Goal: Information Seeking & Learning: Learn about a topic

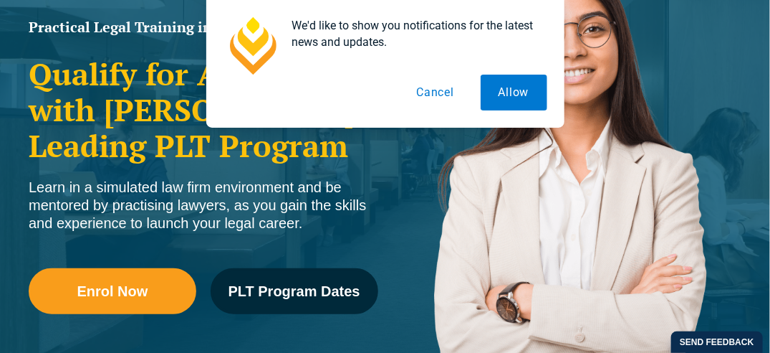
scroll to position [215, 0]
click at [443, 87] on button "Cancel" at bounding box center [435, 93] width 74 height 36
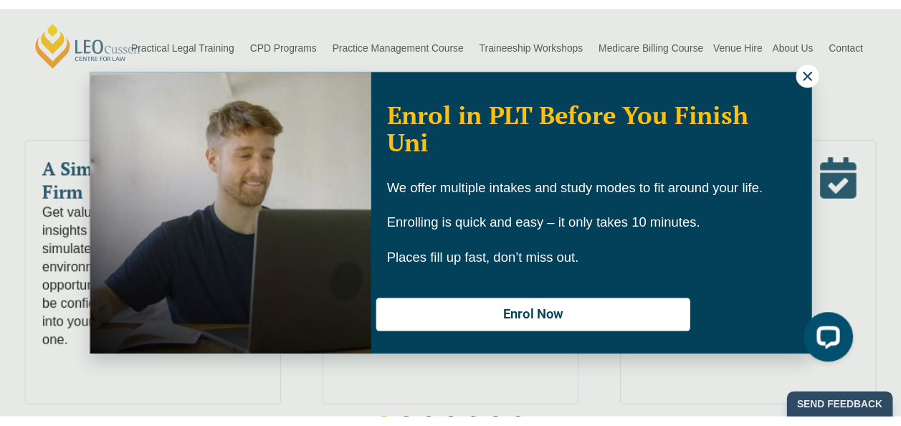
scroll to position [780, 0]
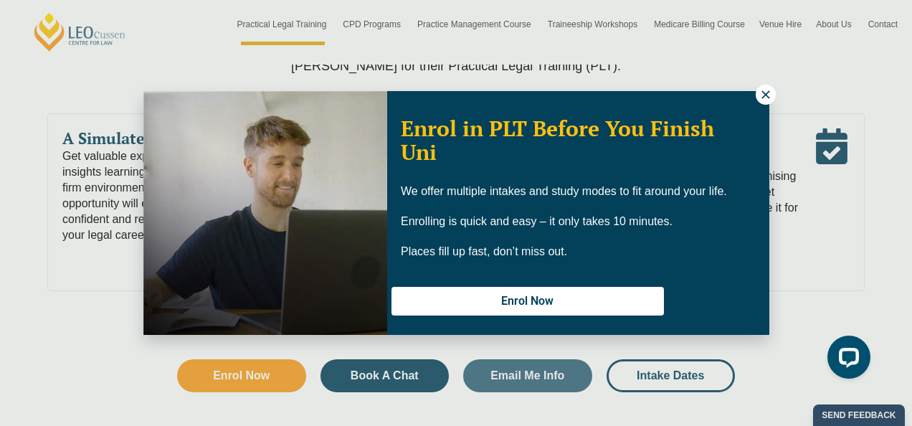
click at [764, 96] on icon at bounding box center [765, 94] width 8 height 8
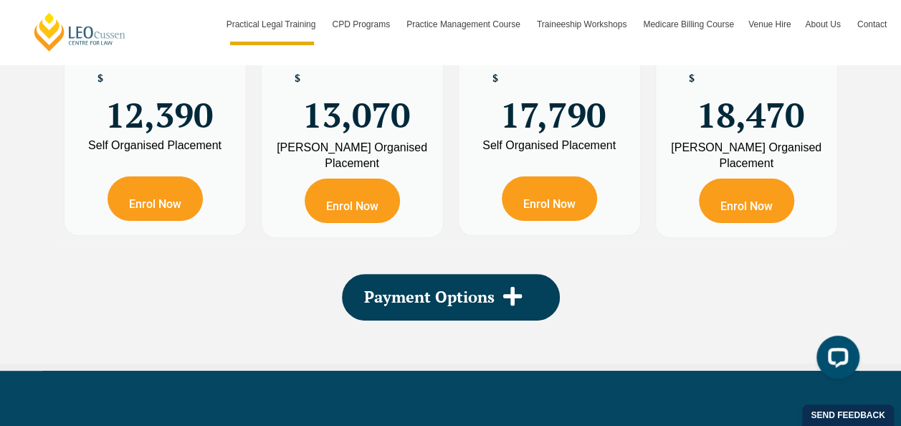
scroll to position [2859, 0]
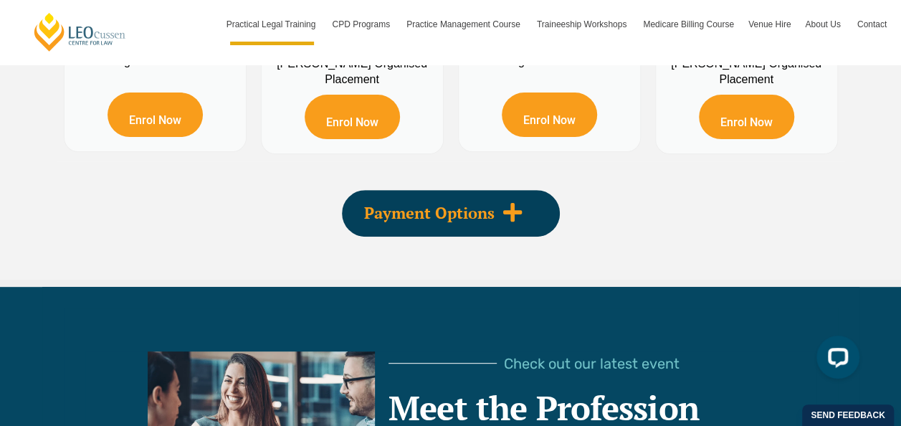
click at [509, 203] on icon at bounding box center [511, 212] width 19 height 19
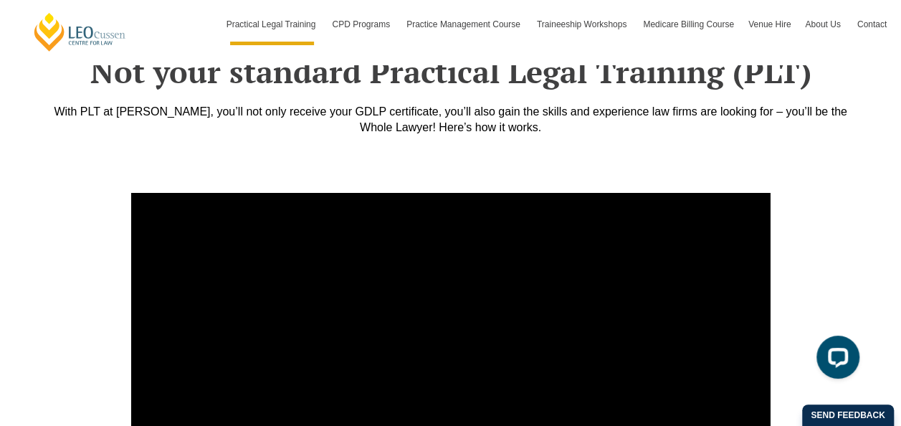
scroll to position [5367, 0]
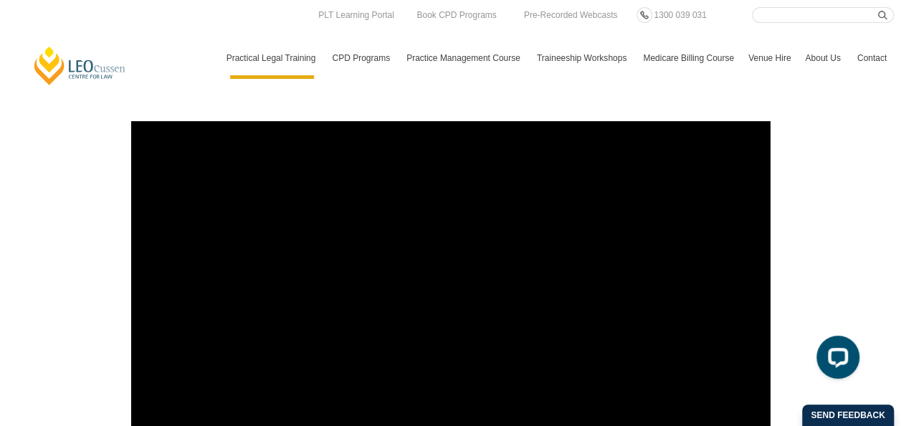
click at [770, 217] on div at bounding box center [819, 301] width 82 height 374
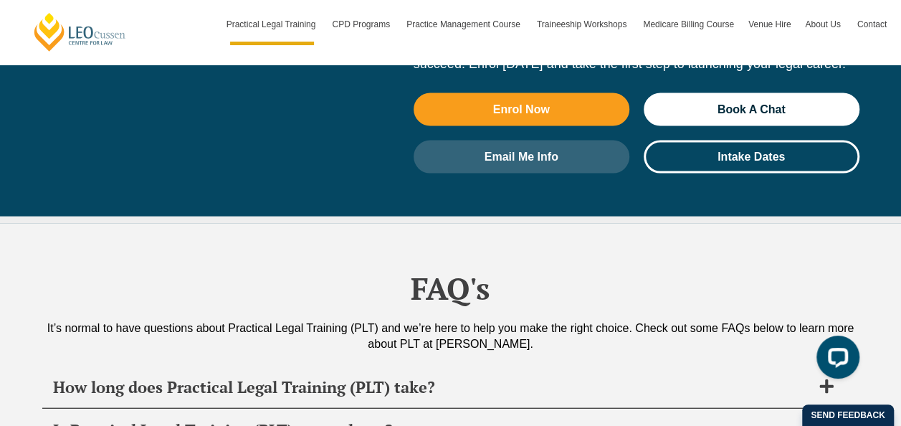
scroll to position [6944, 0]
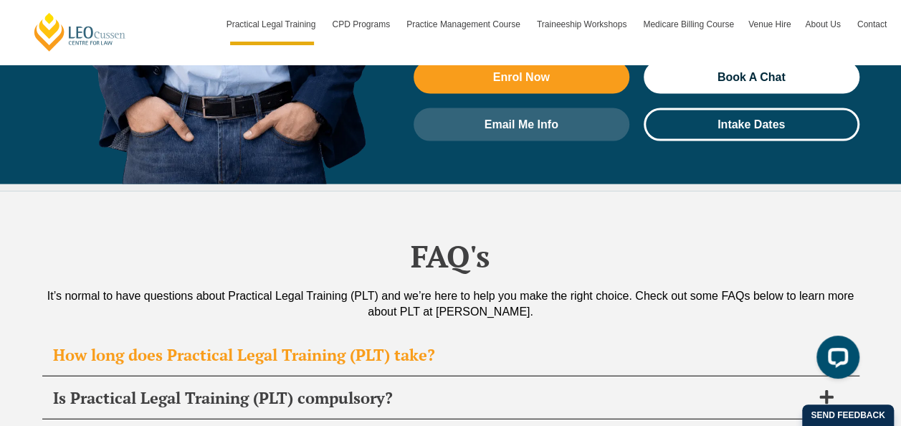
click at [477, 345] on h2 "How long does Practical Legal Training (PLT) take?" at bounding box center [432, 355] width 758 height 20
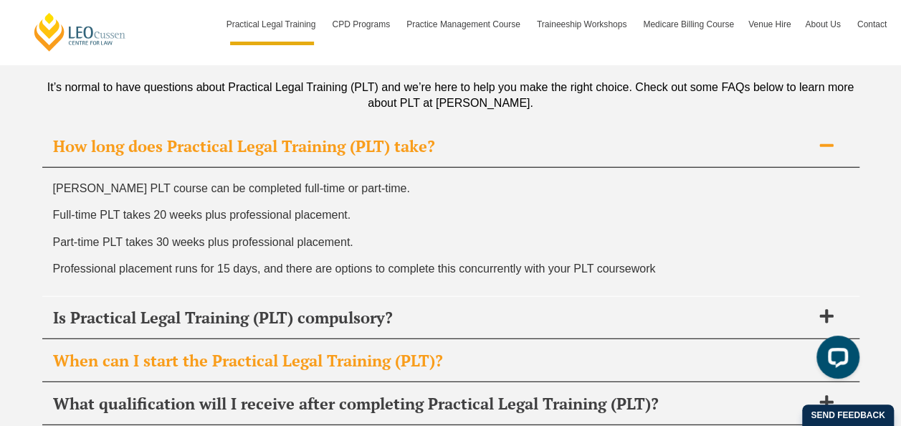
scroll to position [7159, 0]
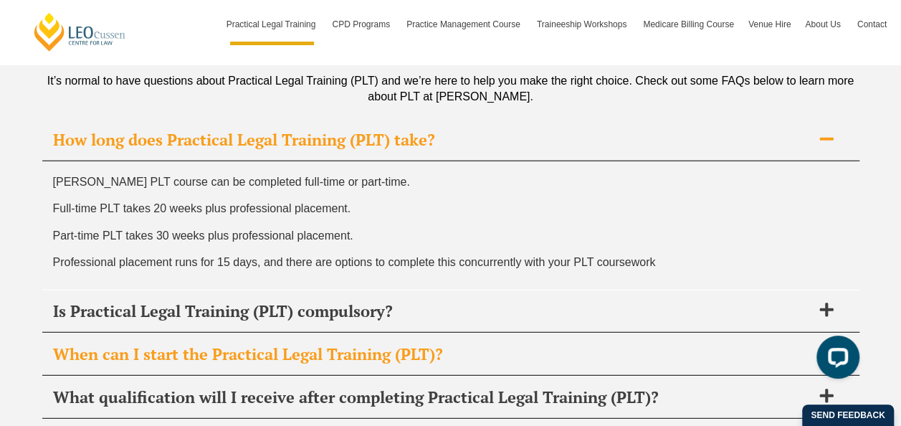
click at [770, 345] on icon at bounding box center [826, 353] width 16 height 16
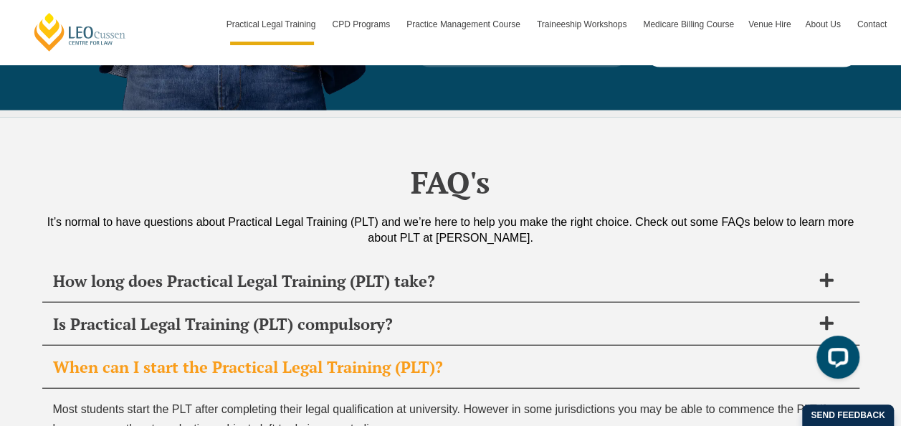
scroll to position [7016, 0]
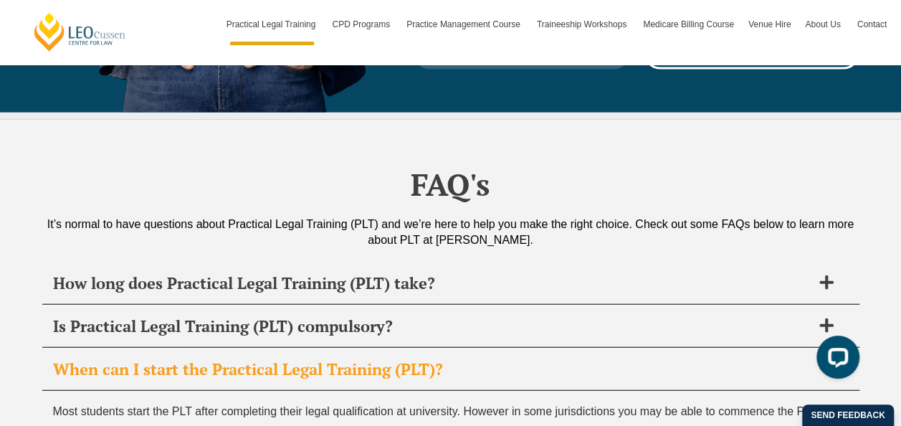
click at [770, 352] on icon at bounding box center [826, 369] width 16 height 16
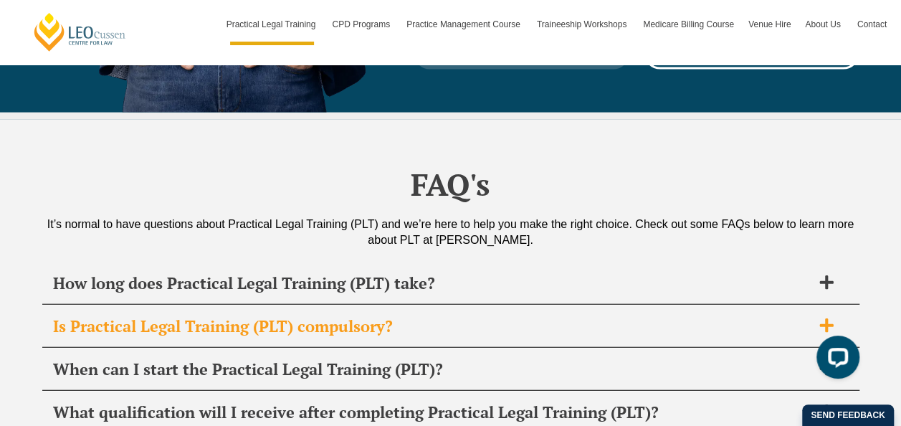
click at [770, 318] on icon at bounding box center [826, 325] width 14 height 14
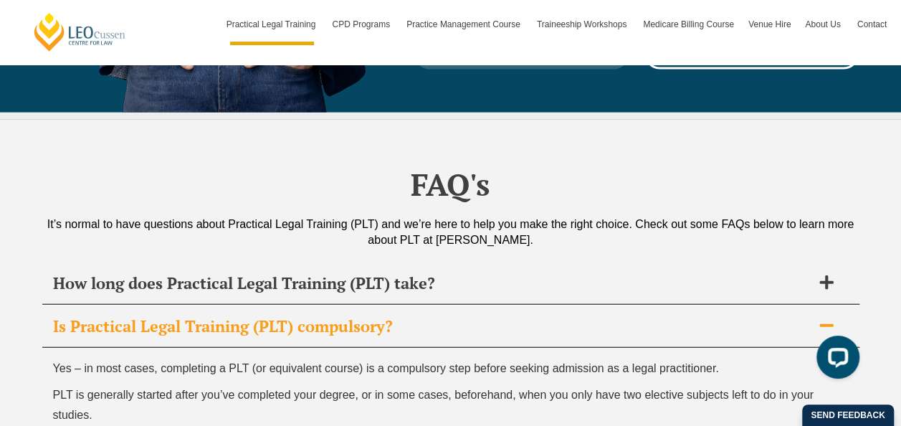
click at [770, 324] on icon at bounding box center [826, 325] width 14 height 3
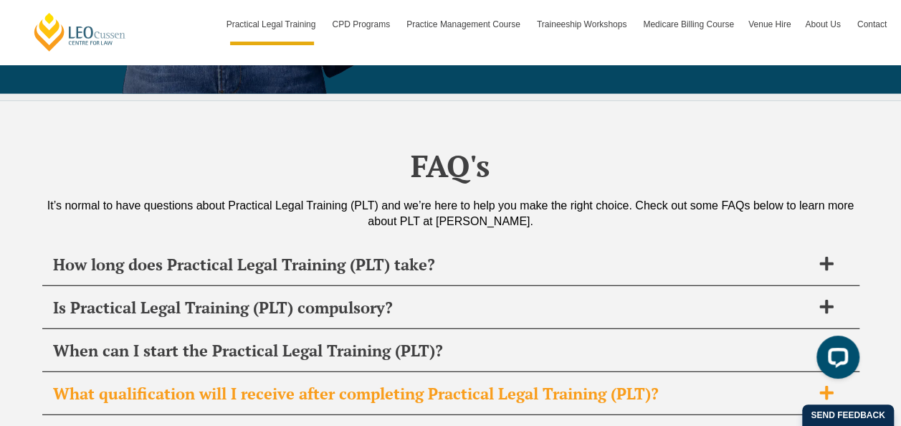
scroll to position [7088, 0]
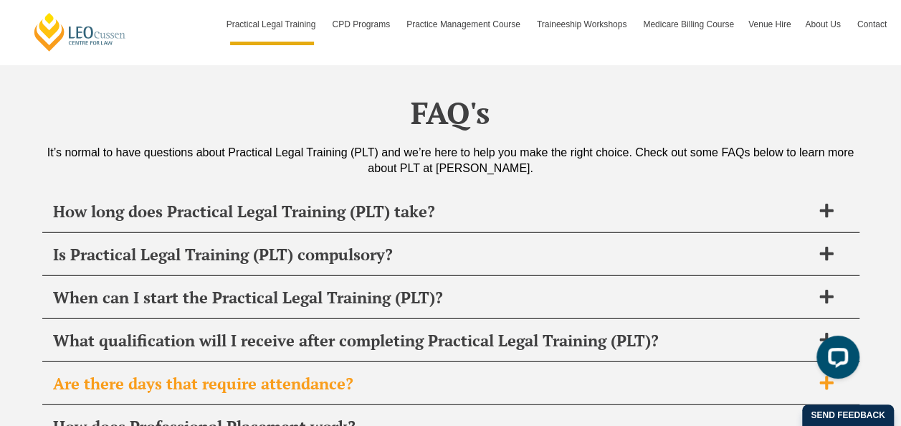
click at [770, 352] on icon at bounding box center [826, 383] width 14 height 14
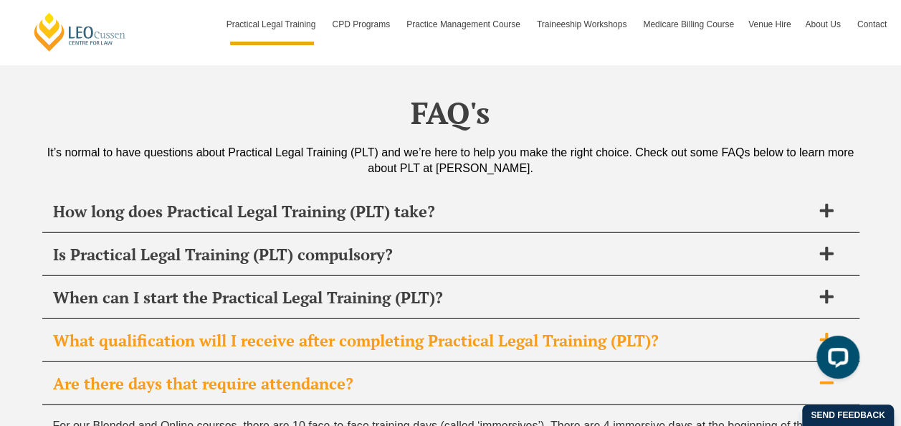
click at [770, 332] on icon at bounding box center [826, 340] width 16 height 16
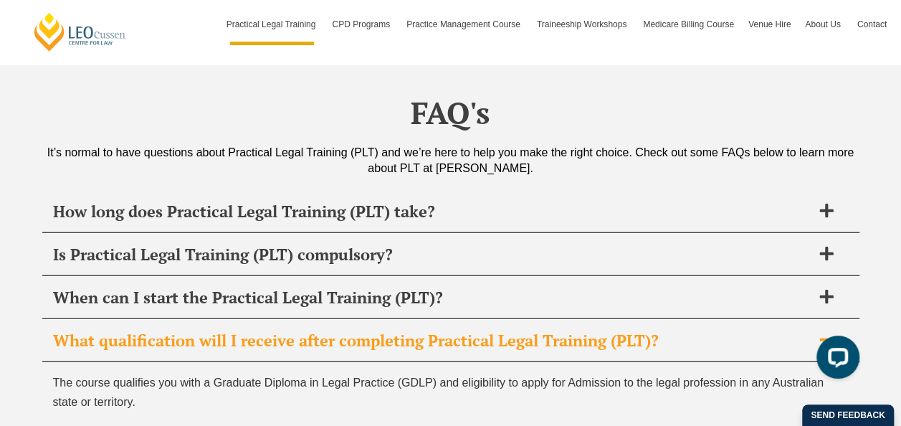
click at [770, 332] on icon at bounding box center [826, 340] width 16 height 16
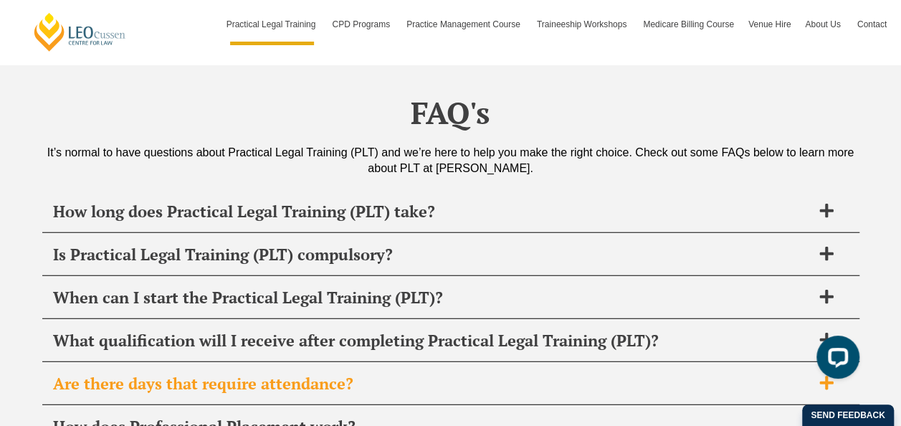
click at [770, 352] on icon at bounding box center [826, 383] width 14 height 14
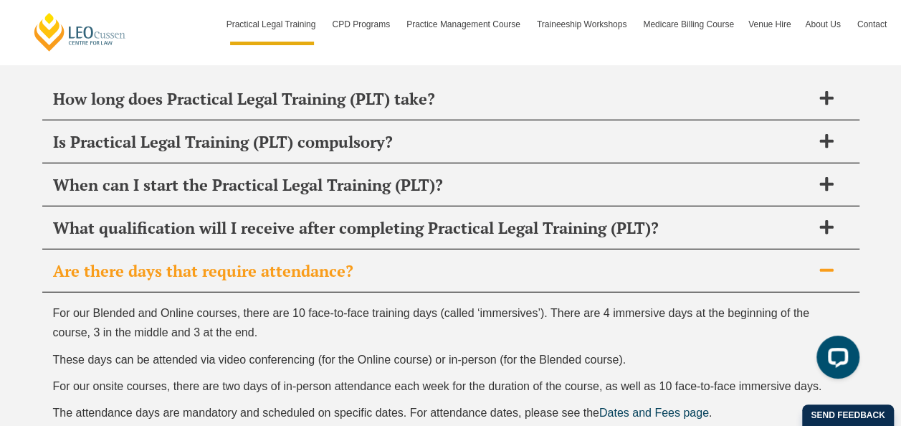
scroll to position [7231, 0]
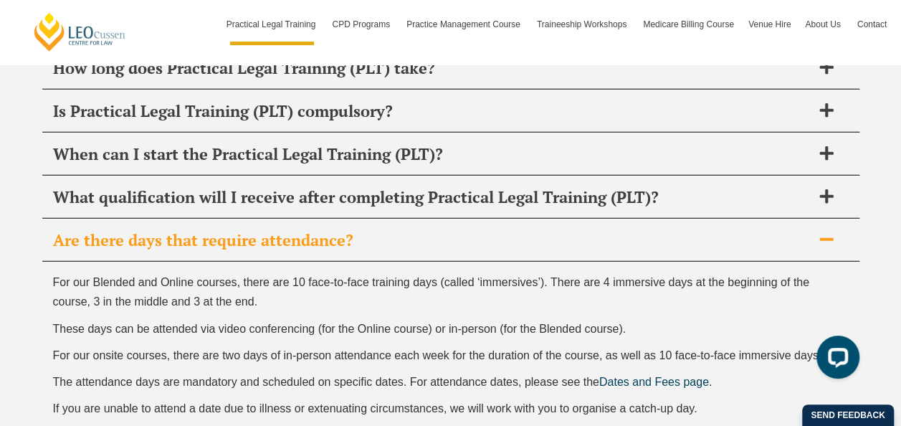
drag, startPoint x: 853, startPoint y: 128, endPoint x: 595, endPoint y: 232, distance: 278.2
click at [595, 262] on div "For our Blended and Online courses, there are 10 face-to-face training days (ca…" at bounding box center [450, 349] width 817 height 174
click at [770, 231] on icon at bounding box center [826, 239] width 16 height 16
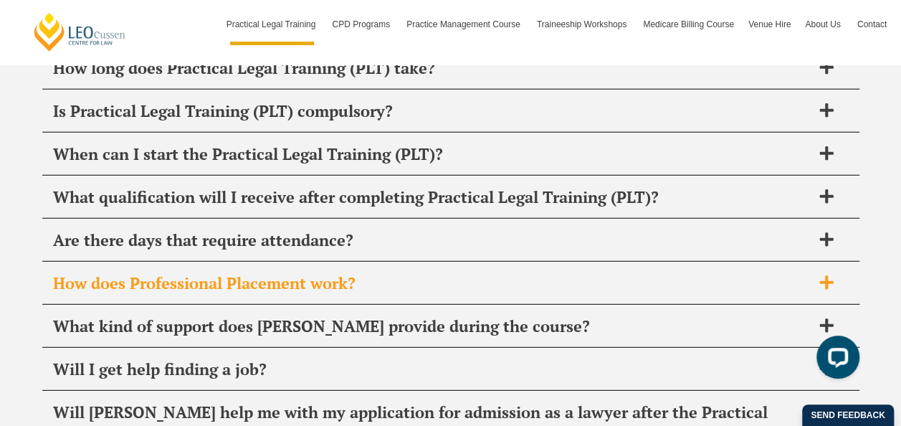
click at [770, 275] on icon at bounding box center [826, 282] width 14 height 14
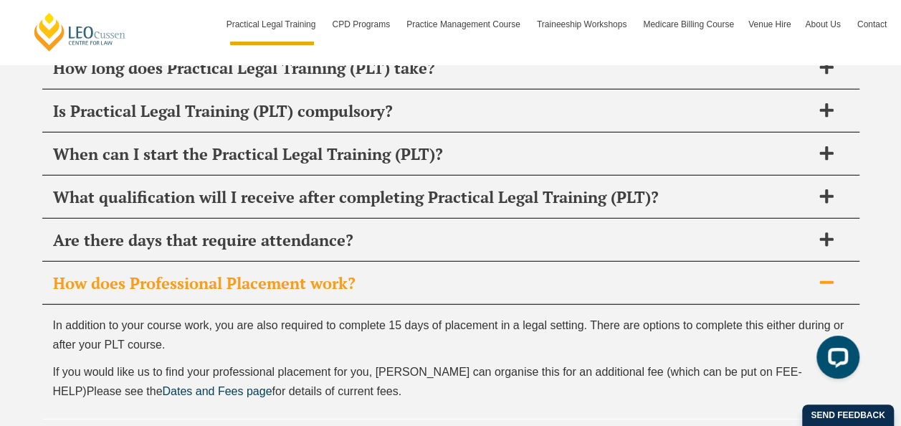
click at [770, 281] on icon at bounding box center [826, 282] width 14 height 3
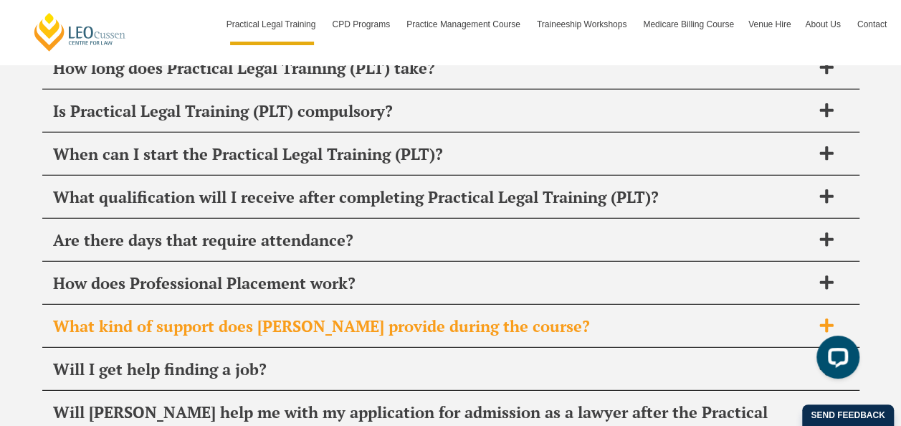
click at [770, 318] on icon at bounding box center [826, 325] width 14 height 14
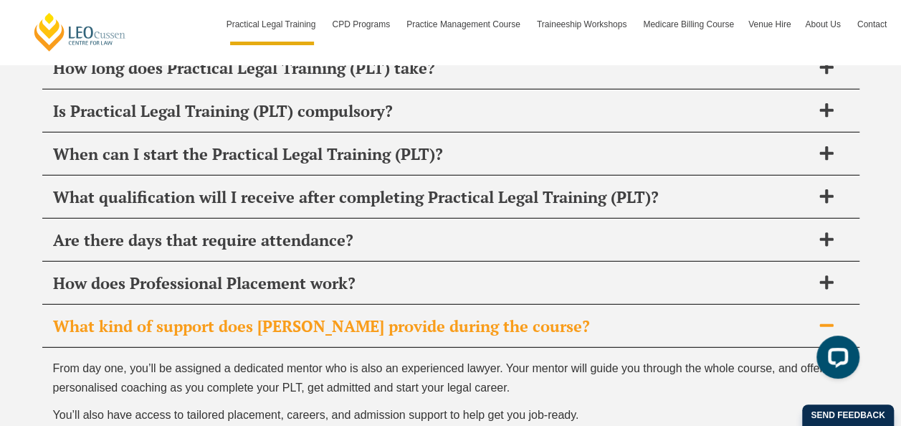
click at [770, 318] on icon at bounding box center [826, 326] width 16 height 16
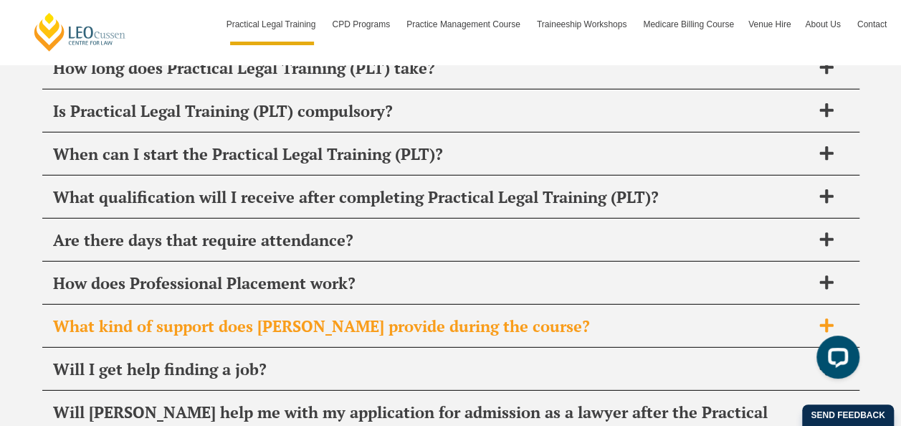
scroll to position [7303, 0]
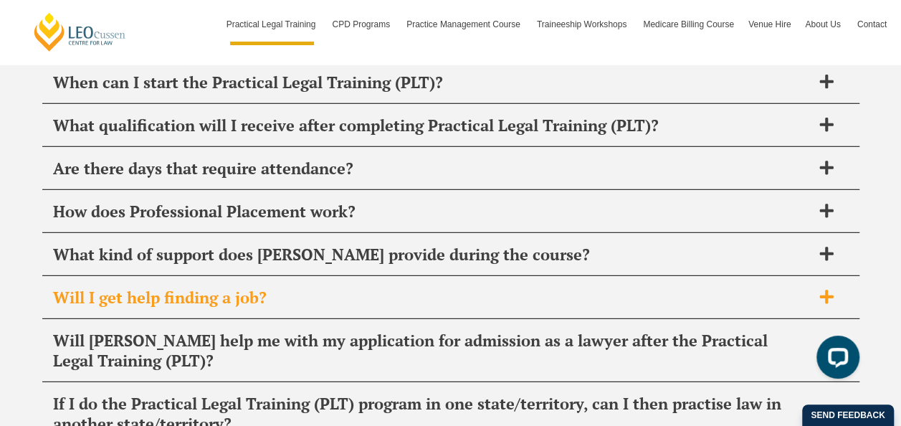
click at [770, 290] on icon at bounding box center [826, 297] width 14 height 14
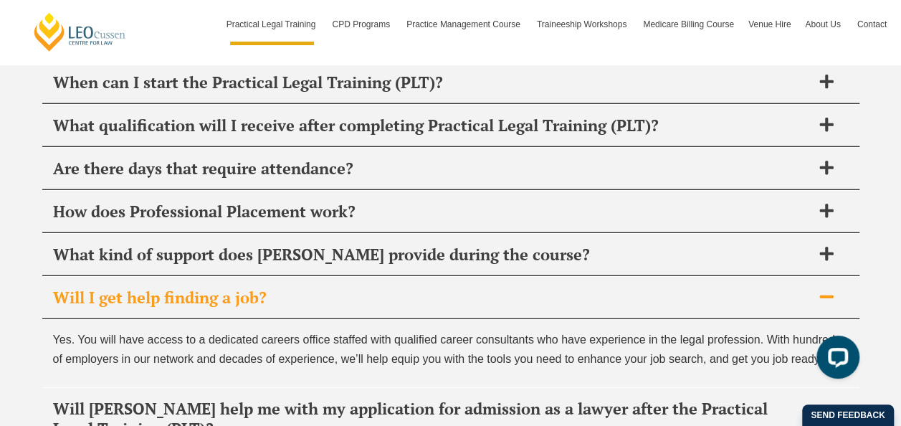
click at [770, 295] on icon at bounding box center [826, 296] width 14 height 3
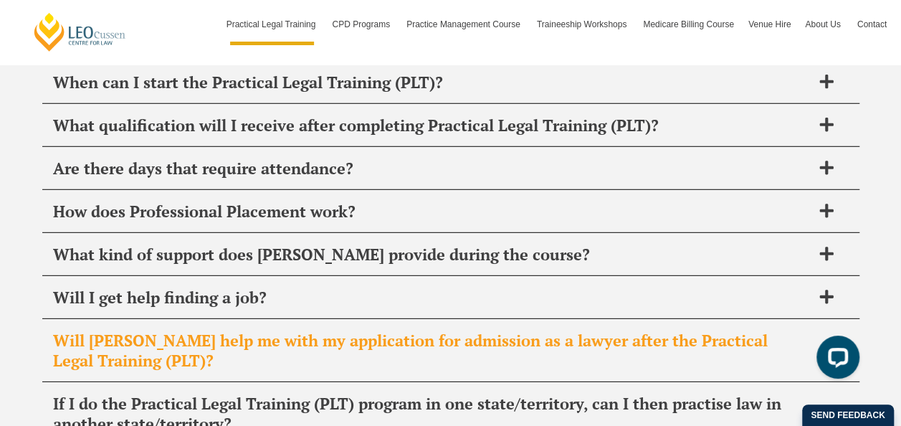
click at [770, 342] on icon at bounding box center [826, 350] width 16 height 16
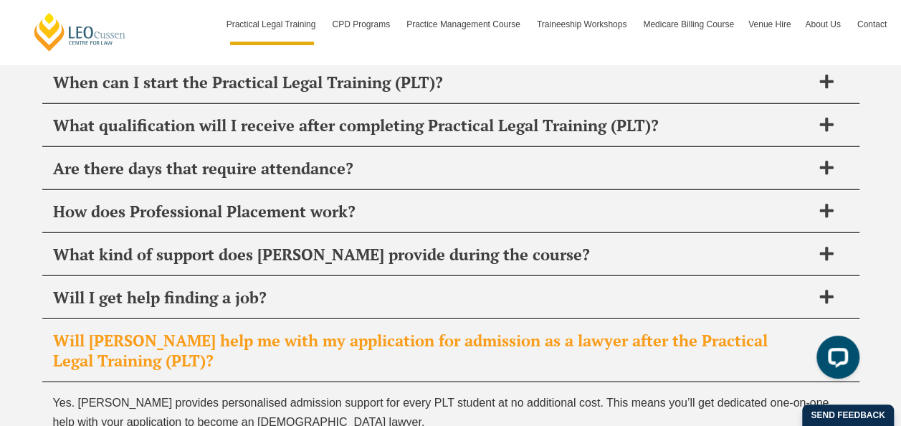
click at [770, 342] on icon at bounding box center [826, 350] width 16 height 16
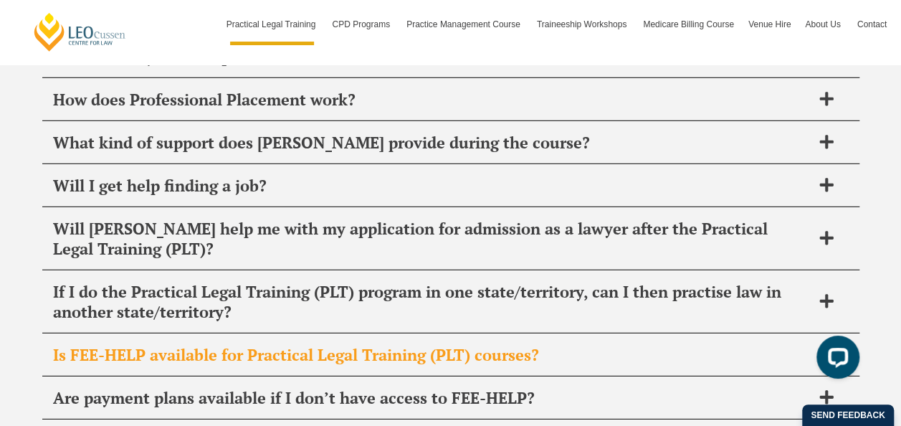
scroll to position [7446, 0]
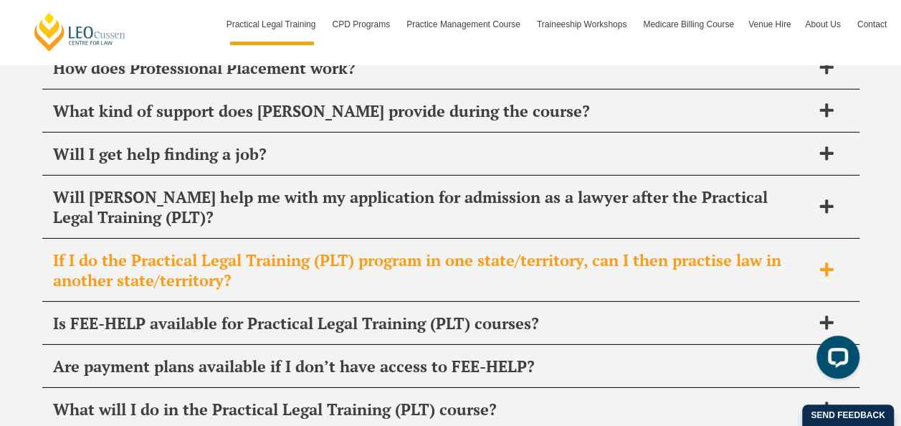
click at [770, 262] on icon at bounding box center [826, 269] width 14 height 14
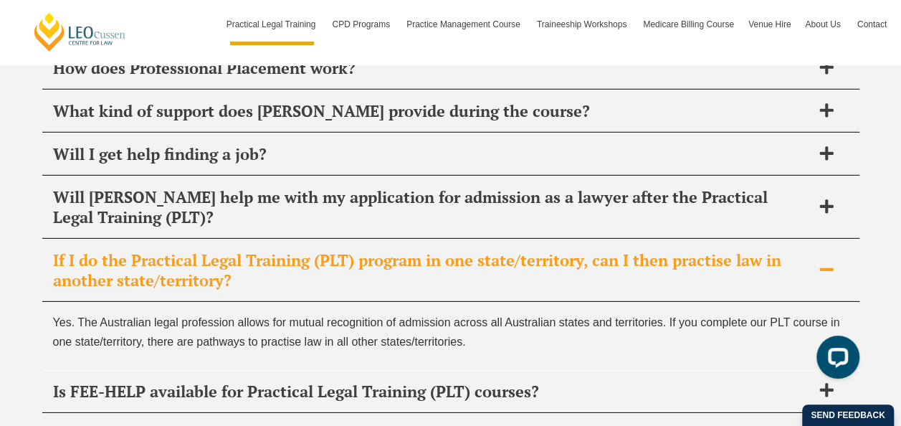
click at [770, 268] on icon at bounding box center [826, 269] width 14 height 3
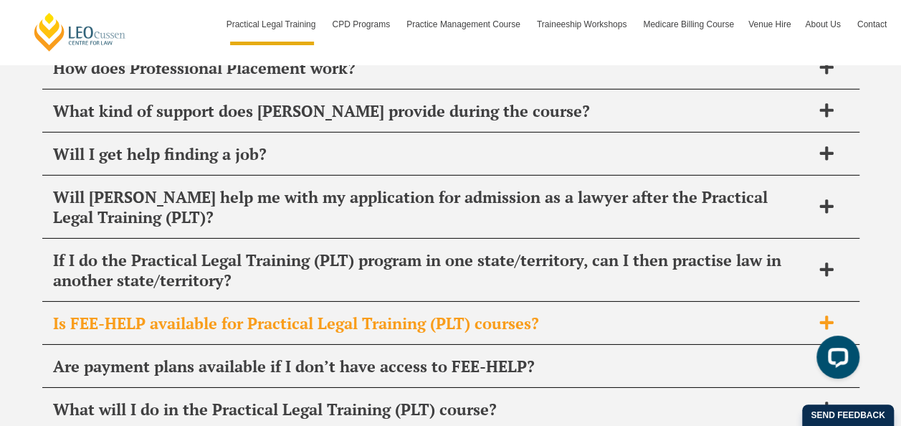
click at [770, 315] on icon at bounding box center [826, 322] width 14 height 14
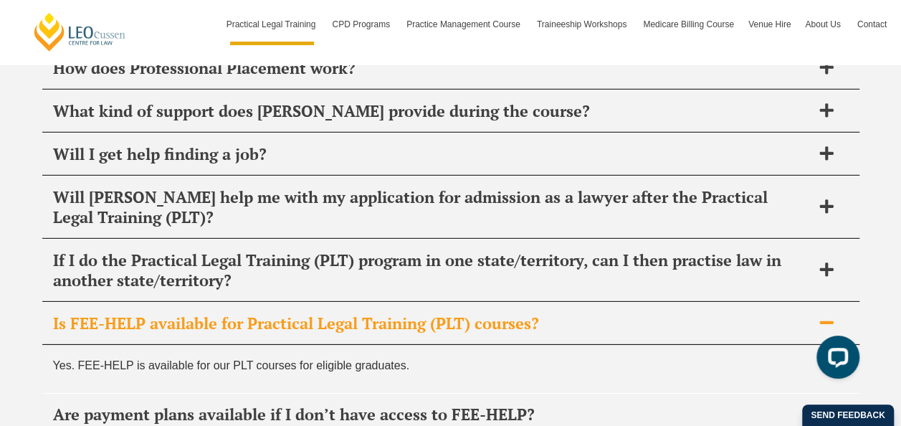
click at [770, 321] on icon at bounding box center [826, 322] width 14 height 3
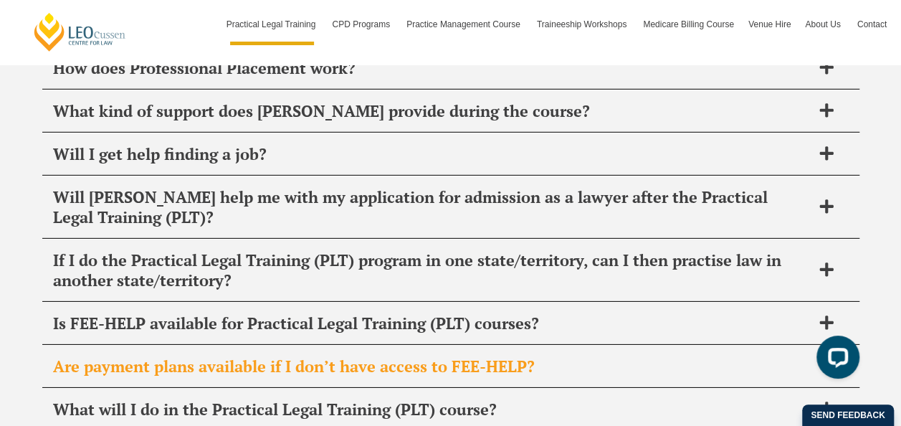
click at [770, 352] on icon at bounding box center [826, 365] width 14 height 14
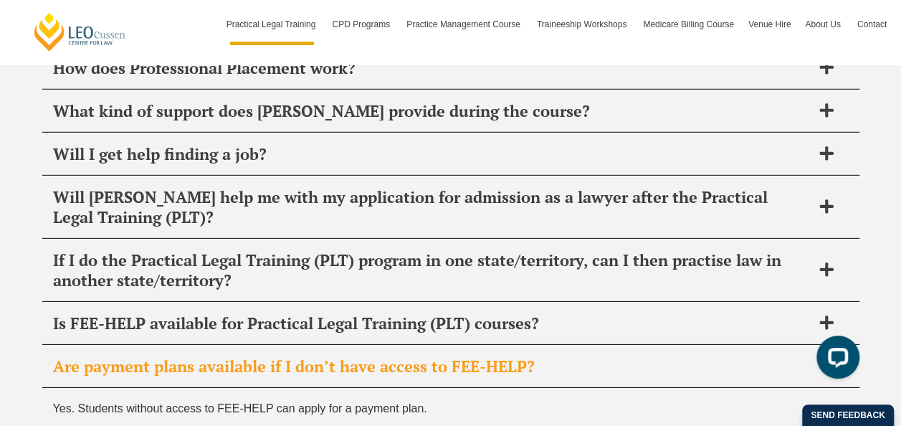
click at [770, 352] on icon at bounding box center [826, 366] width 16 height 16
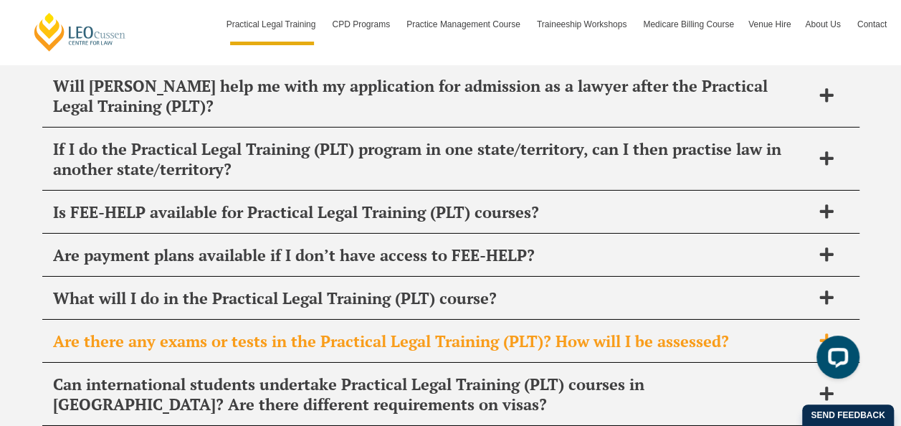
scroll to position [7589, 0]
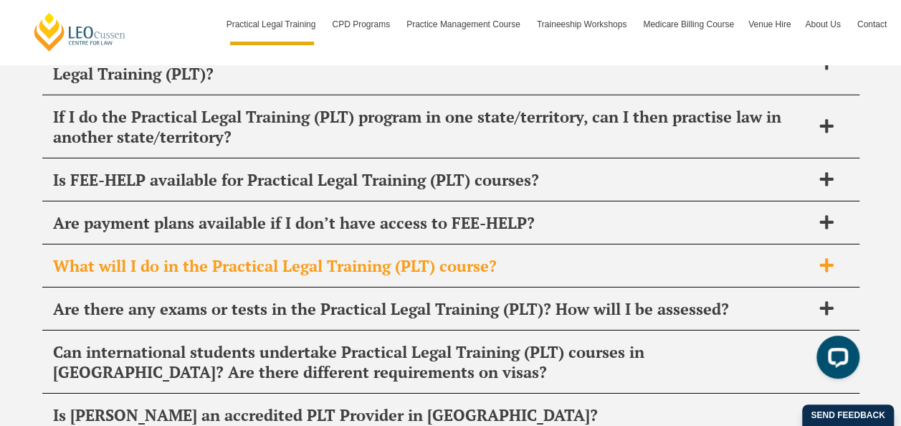
click at [770, 245] on div "What will I do in the Practical Legal Training (PLT) course?" at bounding box center [450, 266] width 817 height 42
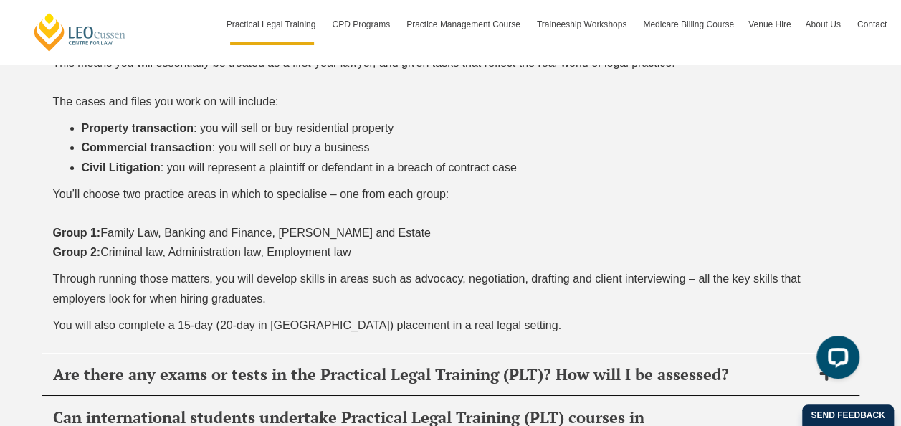
scroll to position [7948, 0]
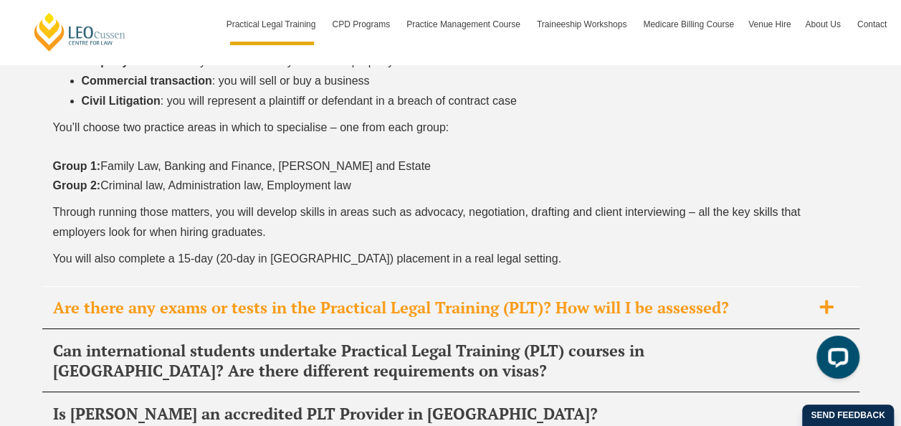
click at [770, 300] on icon at bounding box center [826, 307] width 14 height 14
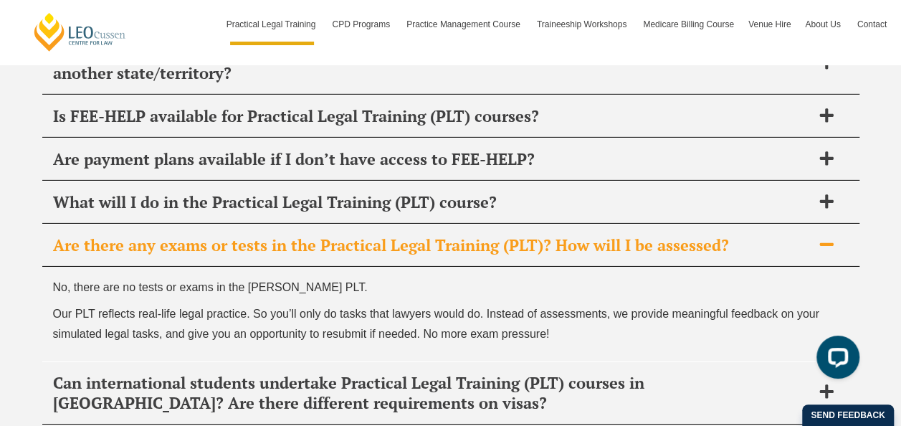
scroll to position [7622, 0]
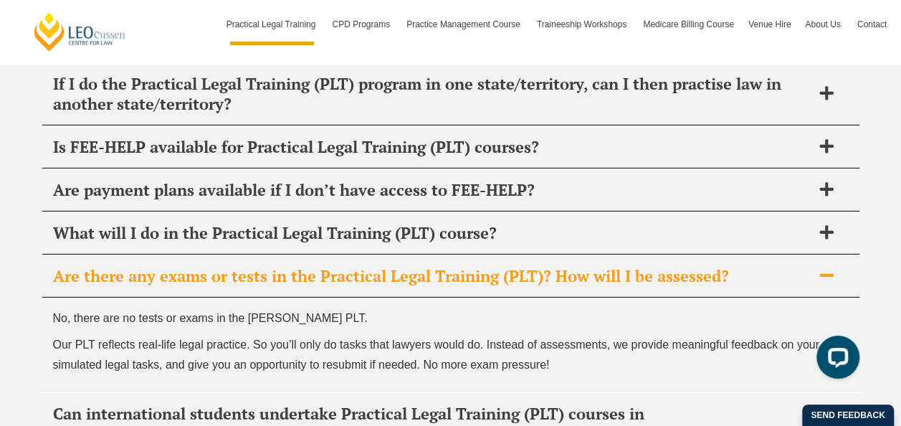
click at [770, 274] on icon at bounding box center [826, 275] width 14 height 3
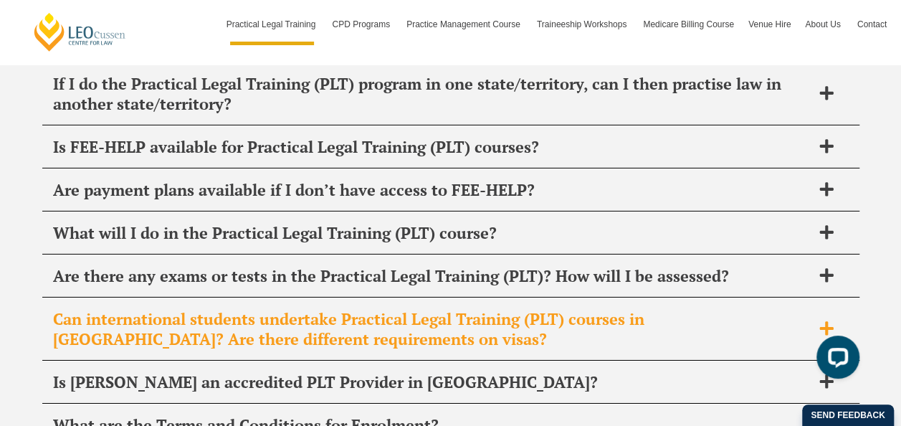
click at [770, 320] on icon at bounding box center [826, 328] width 16 height 16
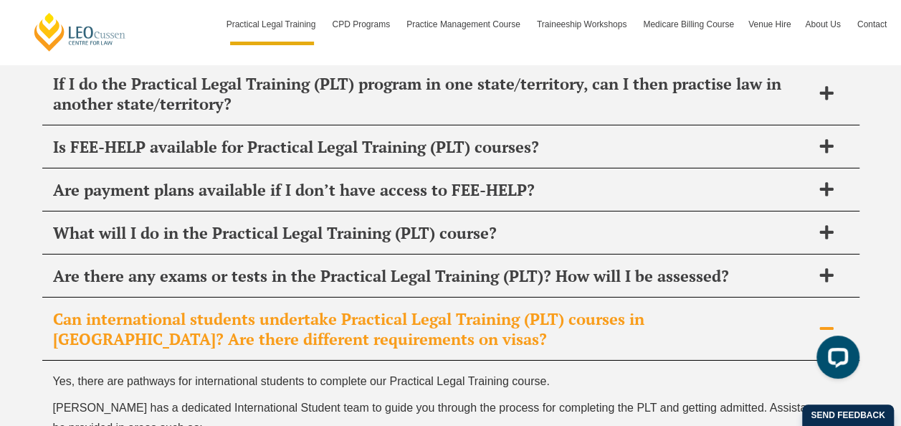
click at [770, 320] on icon at bounding box center [826, 328] width 16 height 16
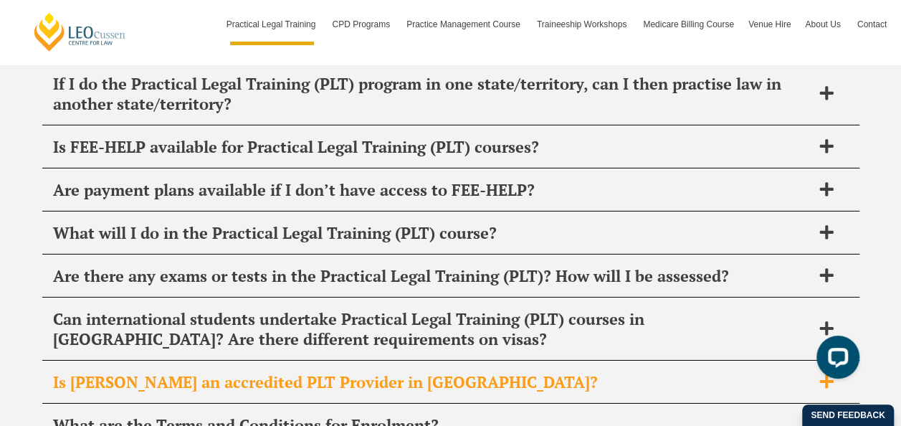
click at [770, 352] on icon at bounding box center [826, 381] width 16 height 16
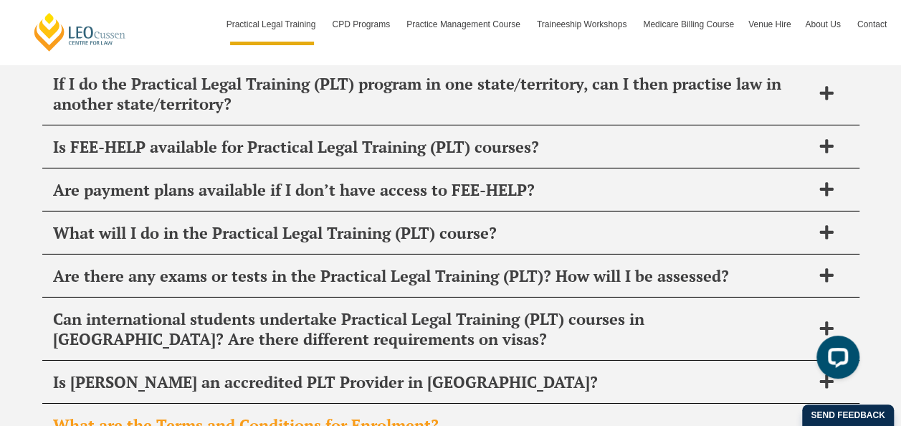
click at [770, 352] on icon at bounding box center [826, 424] width 14 height 14
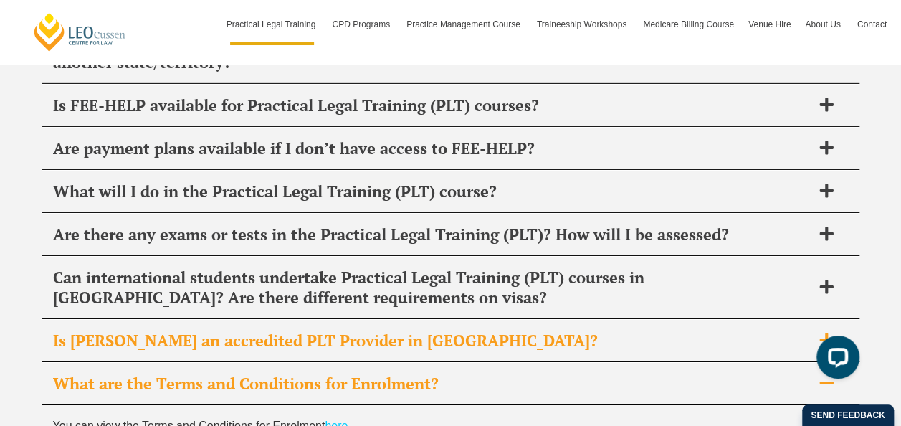
scroll to position [7694, 0]
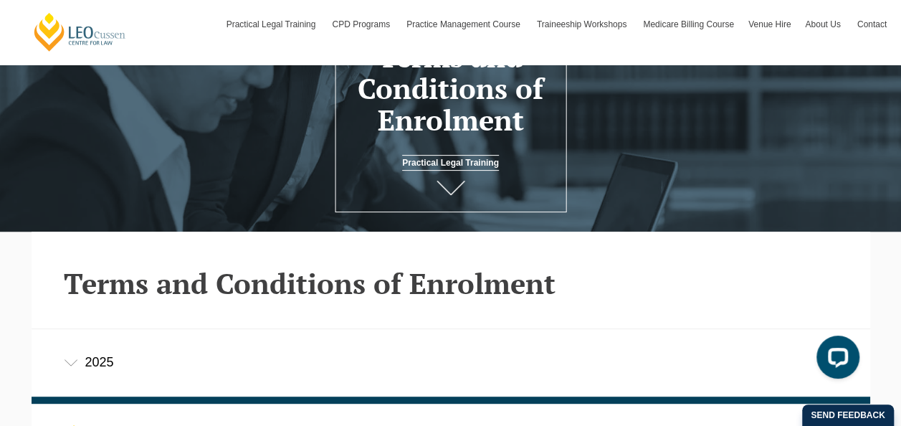
scroll to position [143, 0]
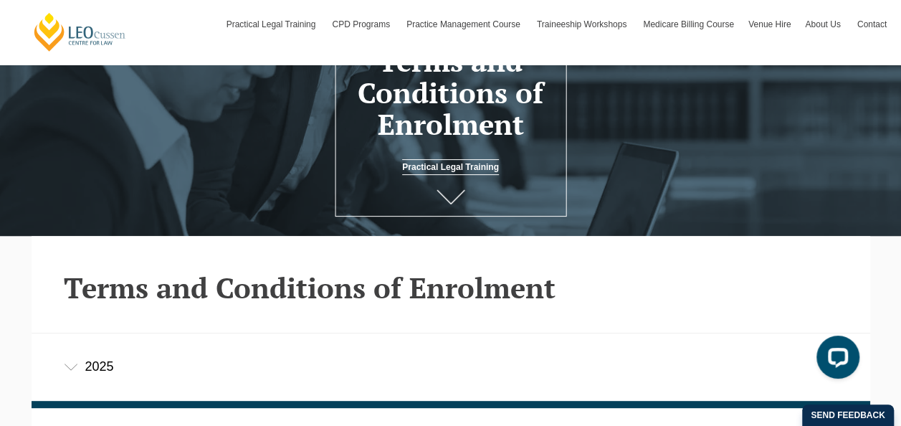
click at [452, 185] on link at bounding box center [450, 198] width 57 height 47
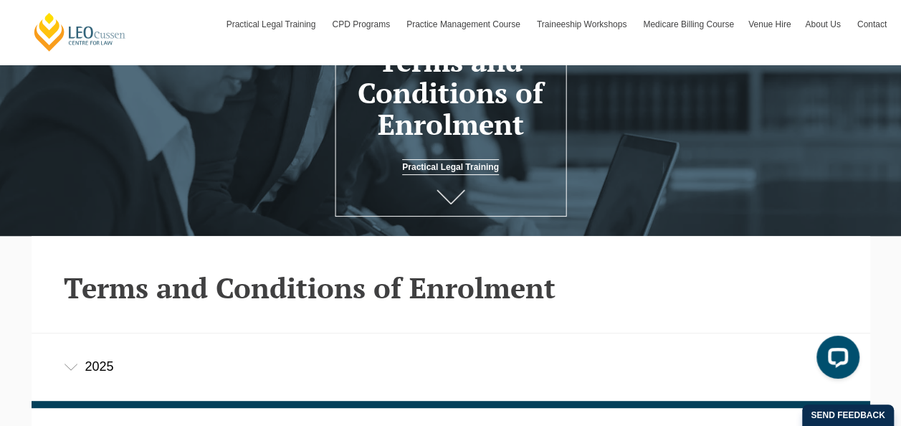
scroll to position [72, 0]
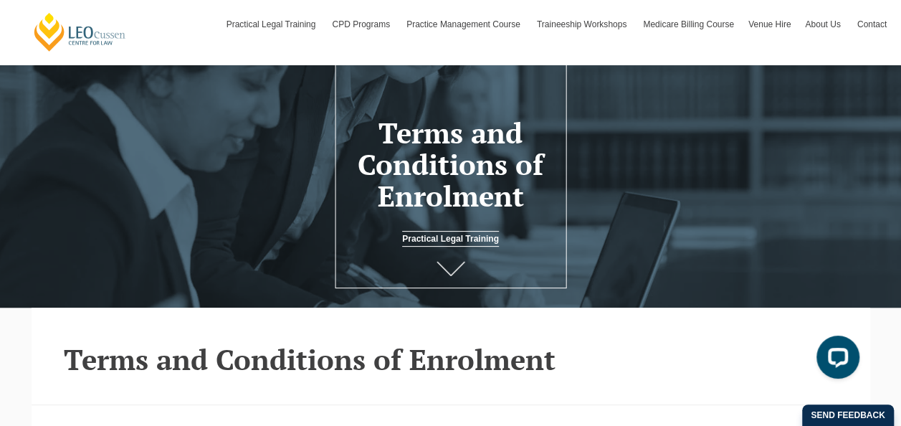
click at [449, 270] on icon at bounding box center [450, 268] width 29 height 14
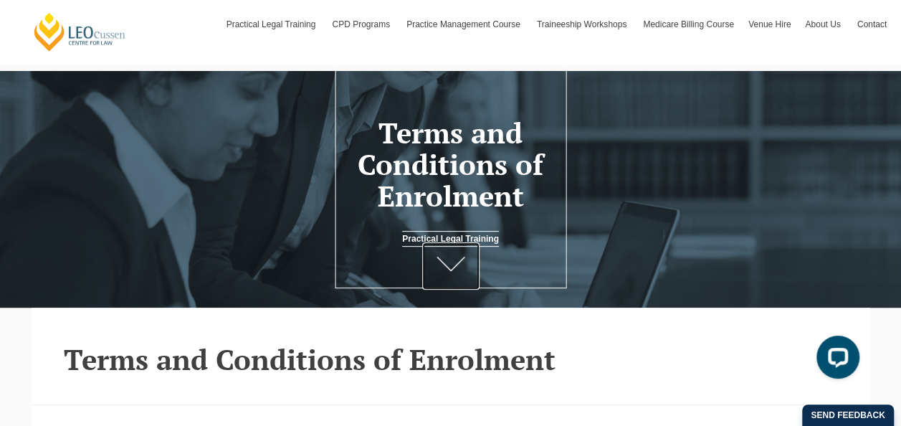
scroll to position [287, 0]
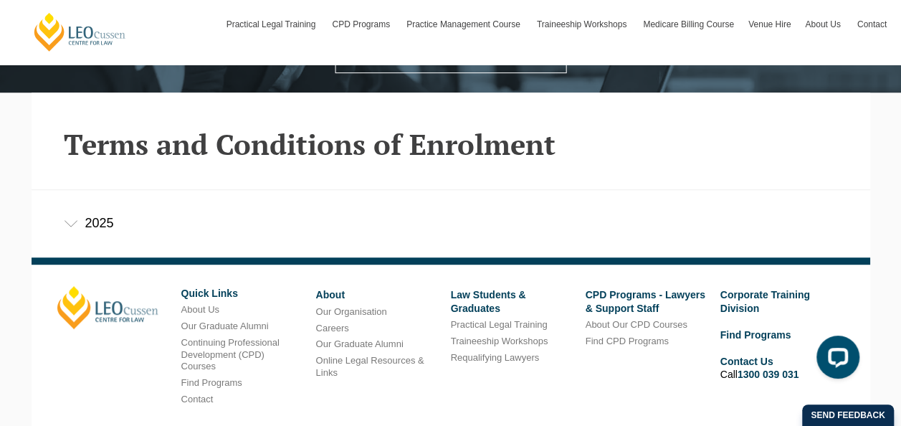
click at [75, 226] on icon at bounding box center [71, 223] width 14 height 7
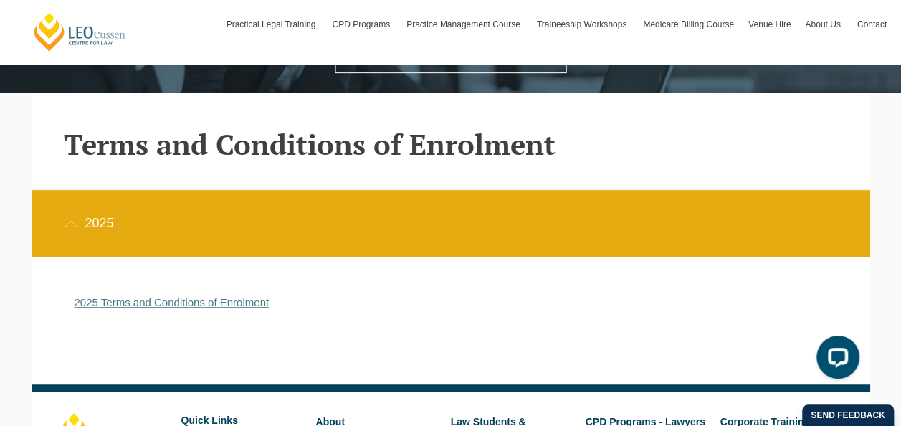
click at [182, 304] on link "2025 Terms and Conditions of Enrolment" at bounding box center [172, 302] width 195 height 12
